Goal: Transaction & Acquisition: Purchase product/service

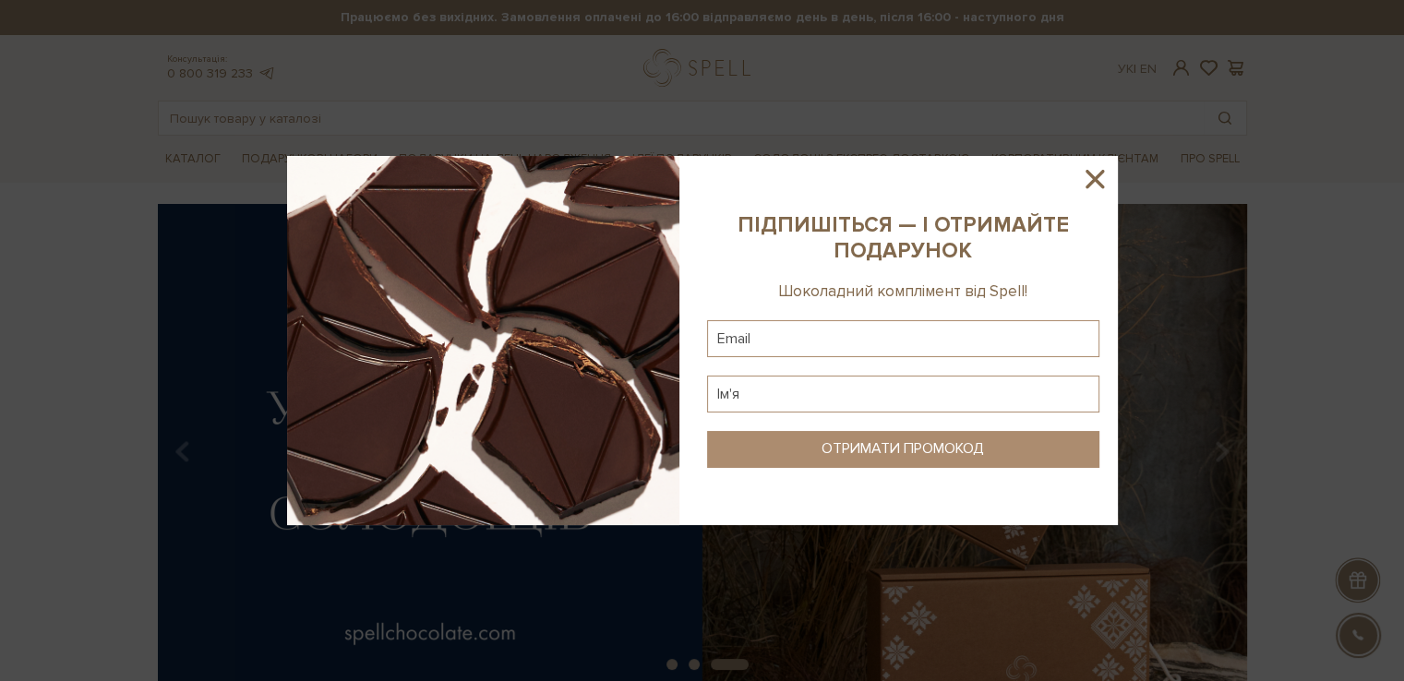
click at [1092, 183] on icon at bounding box center [1094, 179] width 18 height 18
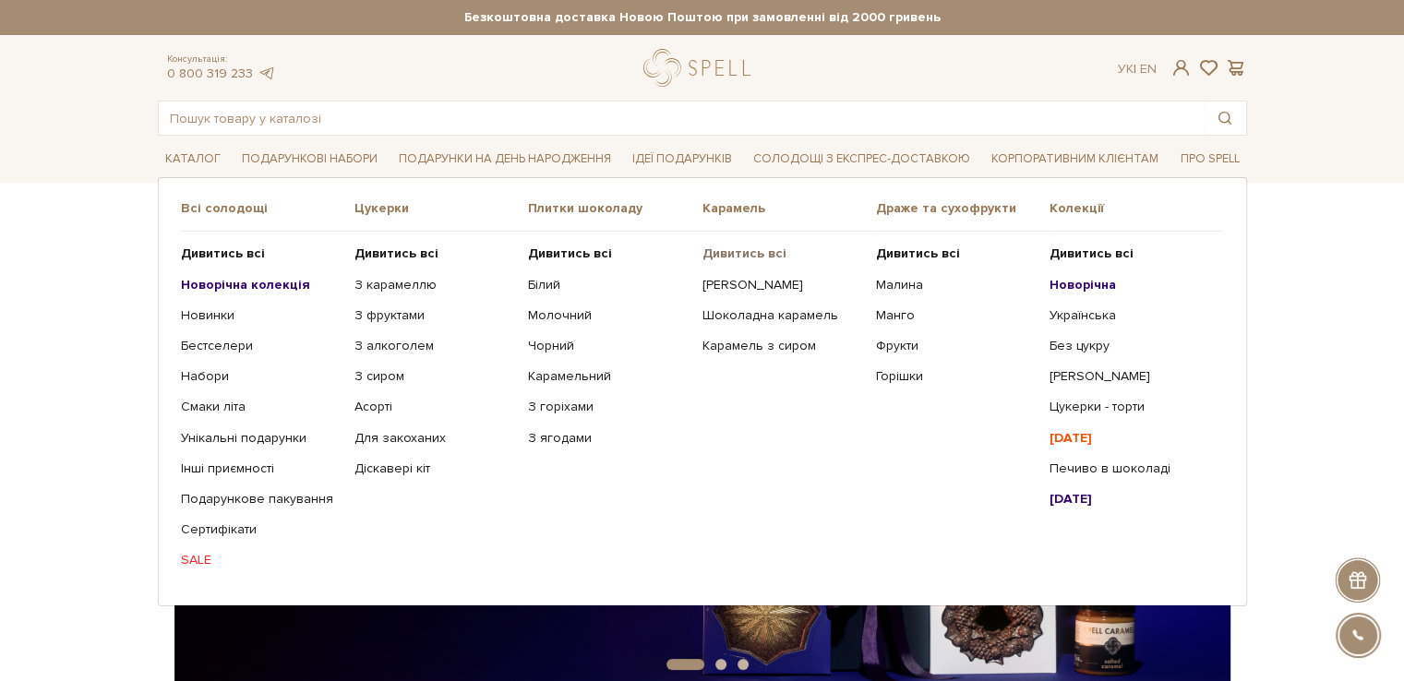
click at [742, 248] on b "Дивитись всі" at bounding box center [743, 253] width 84 height 16
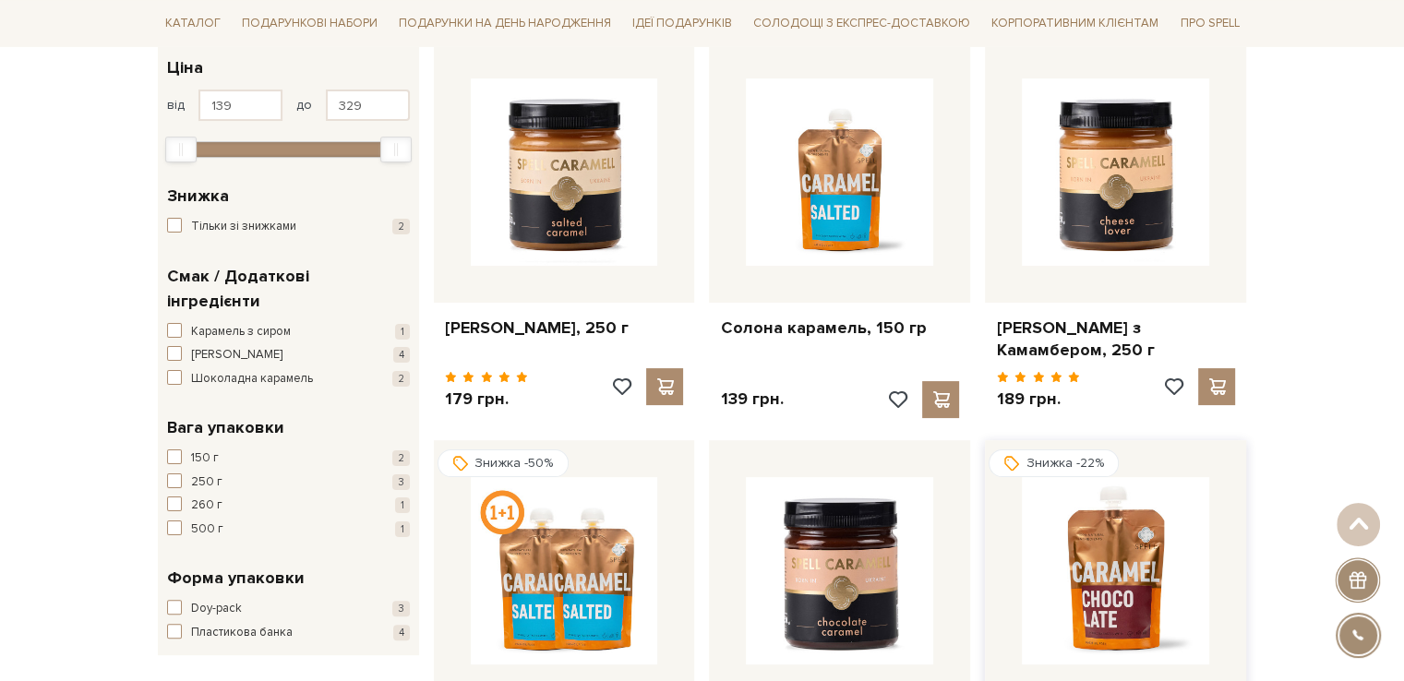
scroll to position [277, 0]
